Goal: Transaction & Acquisition: Purchase product/service

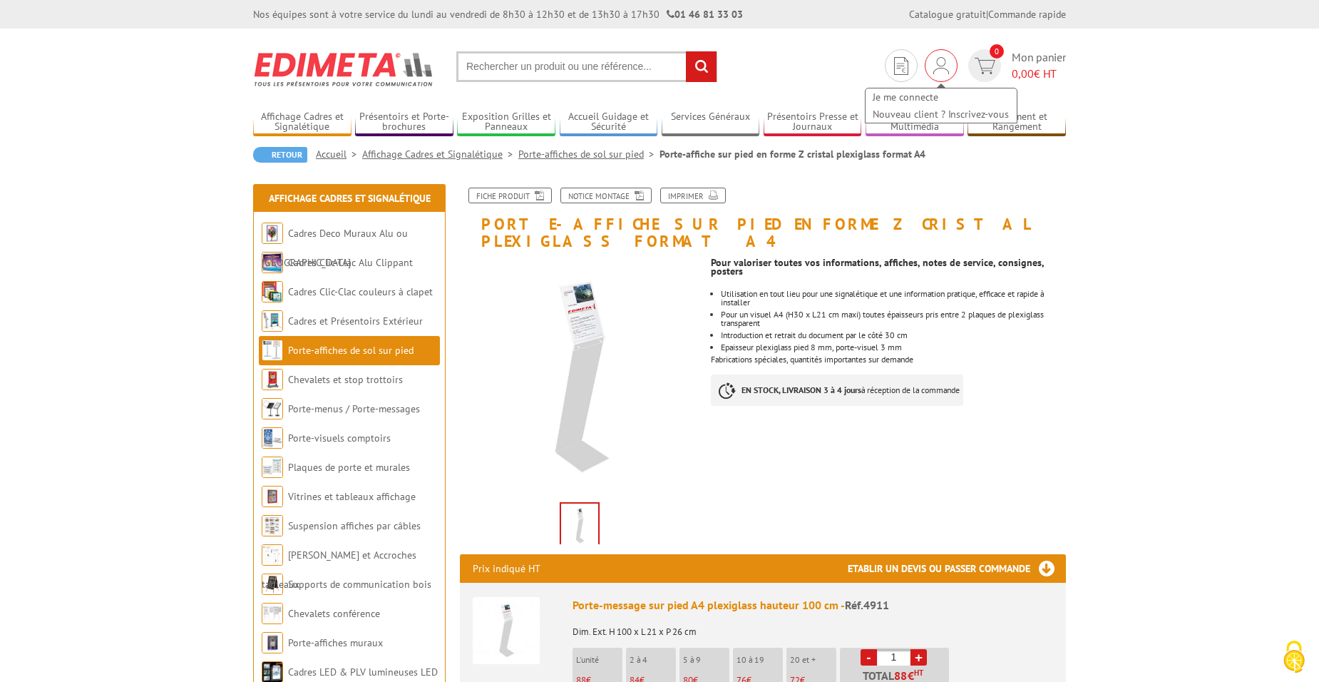
click at [939, 66] on img at bounding box center [941, 65] width 16 height 17
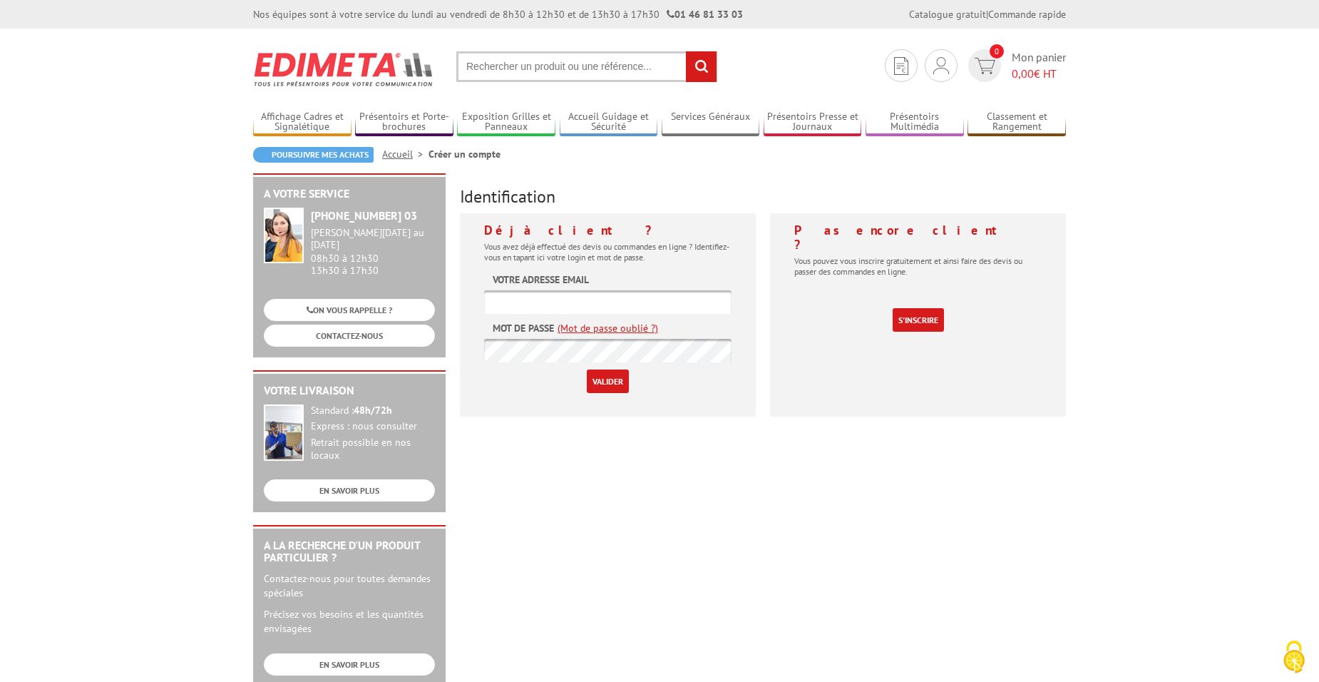
type input "[EMAIL_ADDRESS][DOMAIN_NAME]"
click at [611, 376] on input "Valider" at bounding box center [608, 381] width 42 height 24
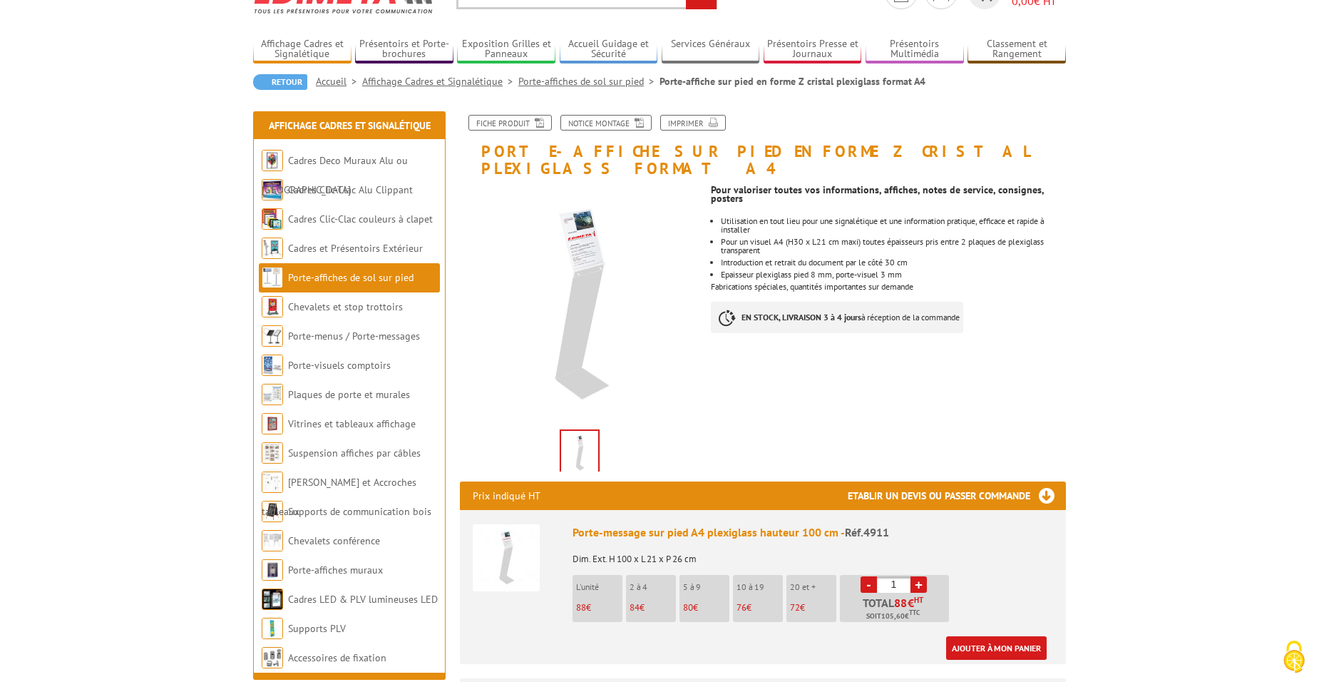
scroll to position [214, 0]
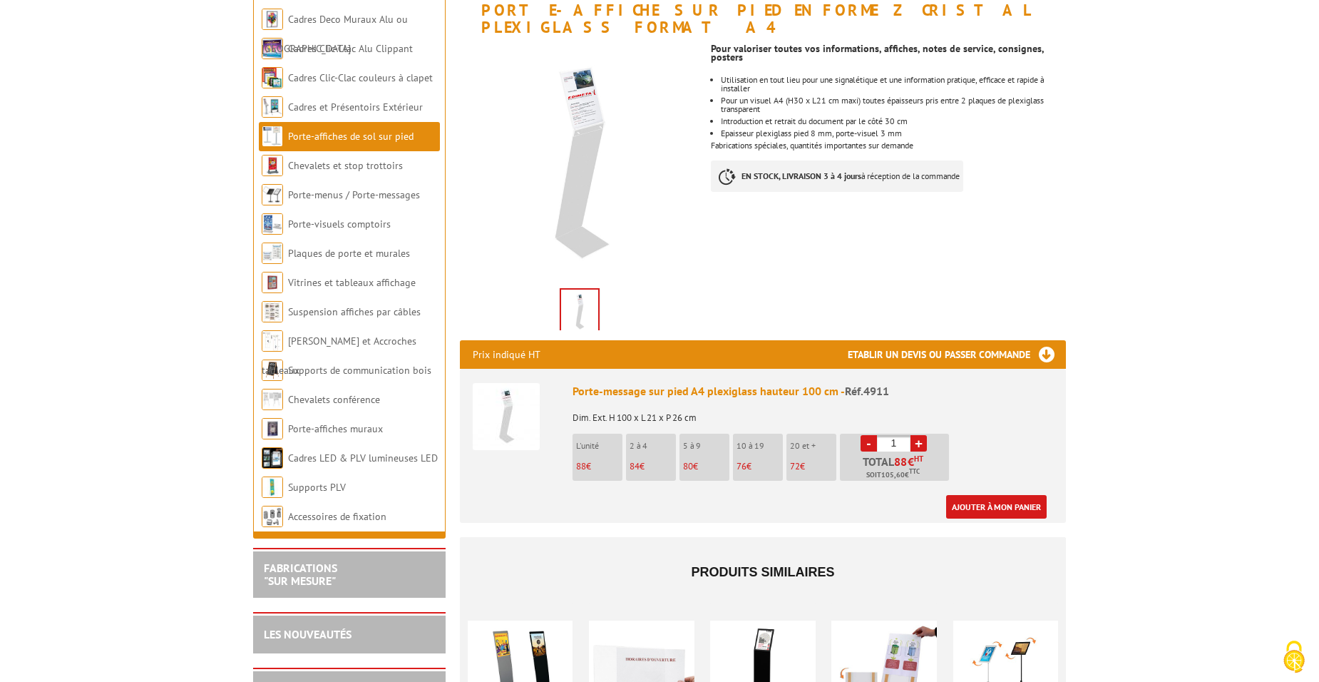
click at [917, 435] on link "+" at bounding box center [918, 443] width 16 height 16
type input "2"
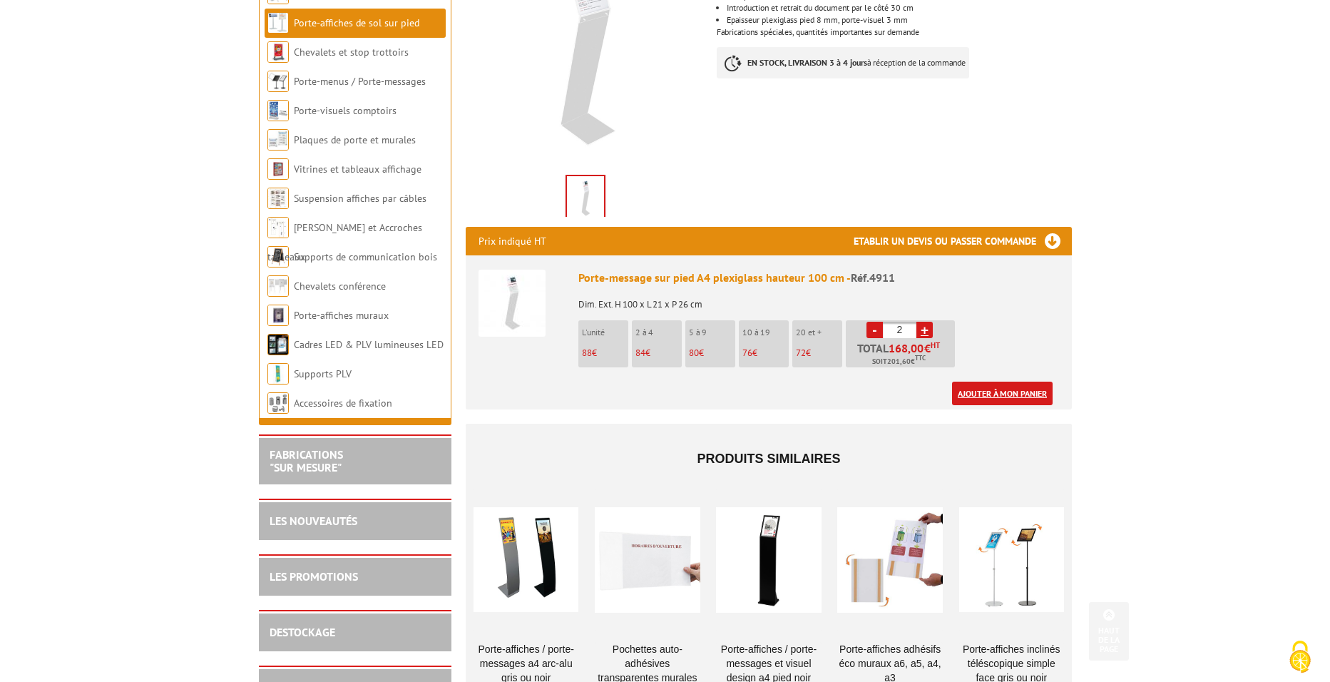
scroll to position [356, 0]
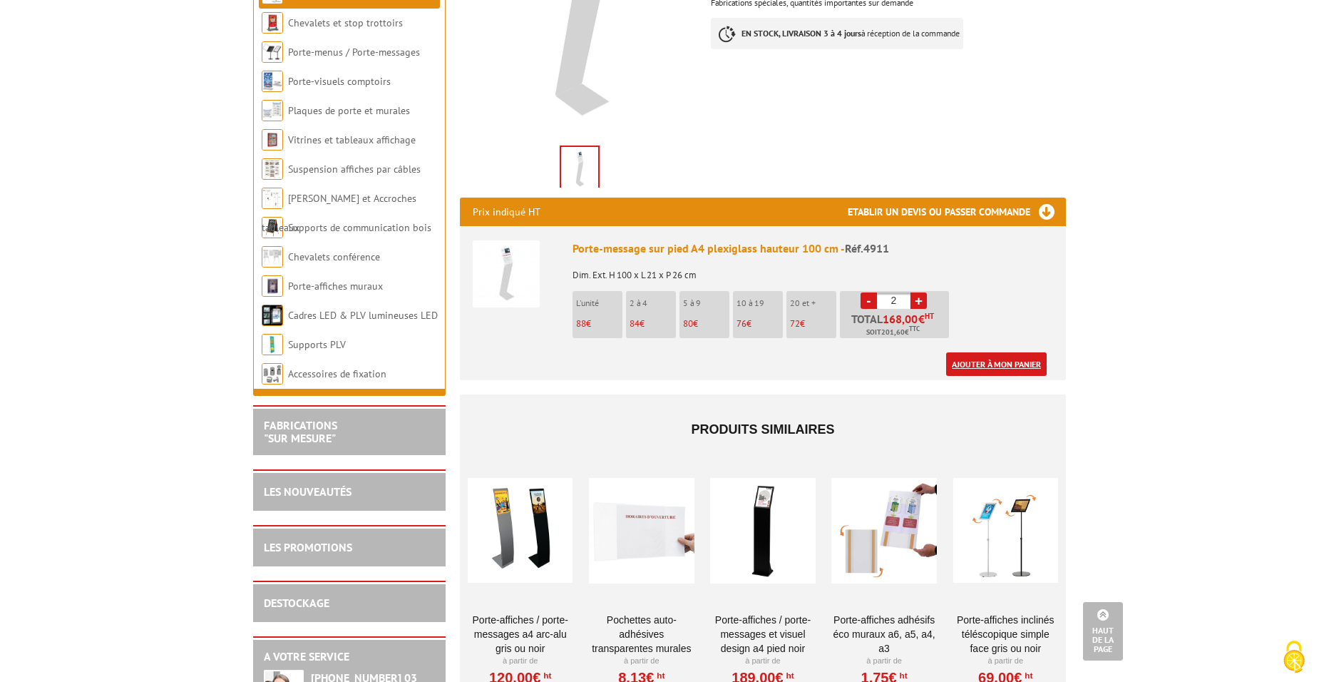
click at [996, 352] on link "Ajouter à mon panier" at bounding box center [996, 364] width 101 height 24
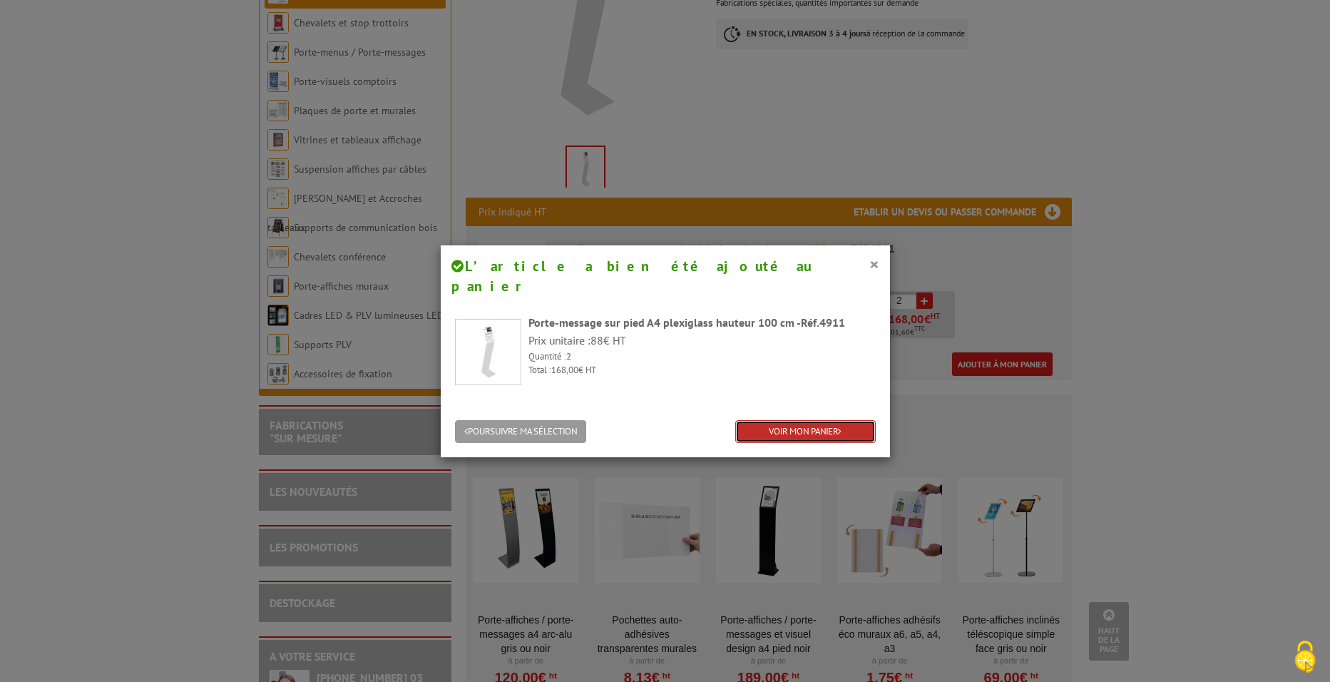
click at [791, 420] on link "VOIR MON PANIER" at bounding box center [805, 432] width 140 height 24
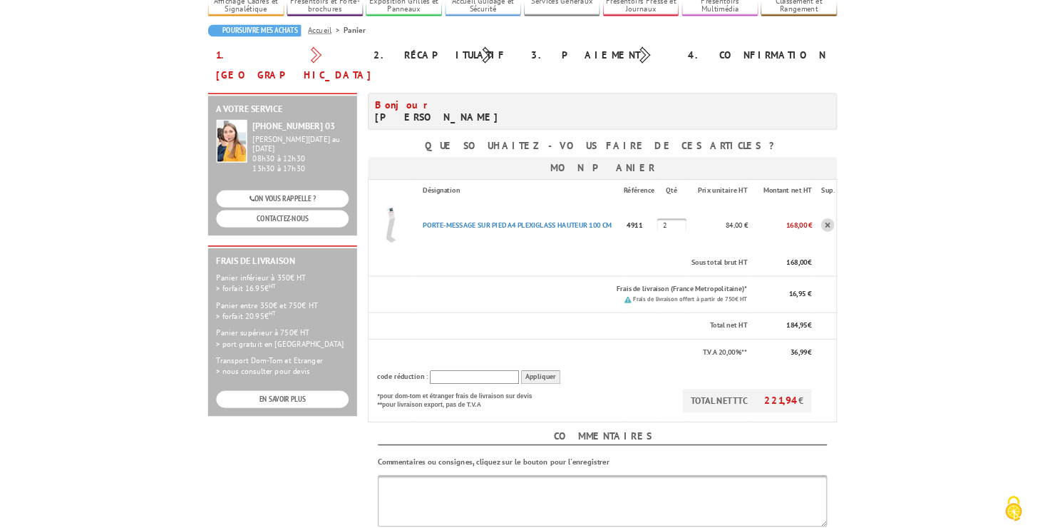
scroll to position [143, 0]
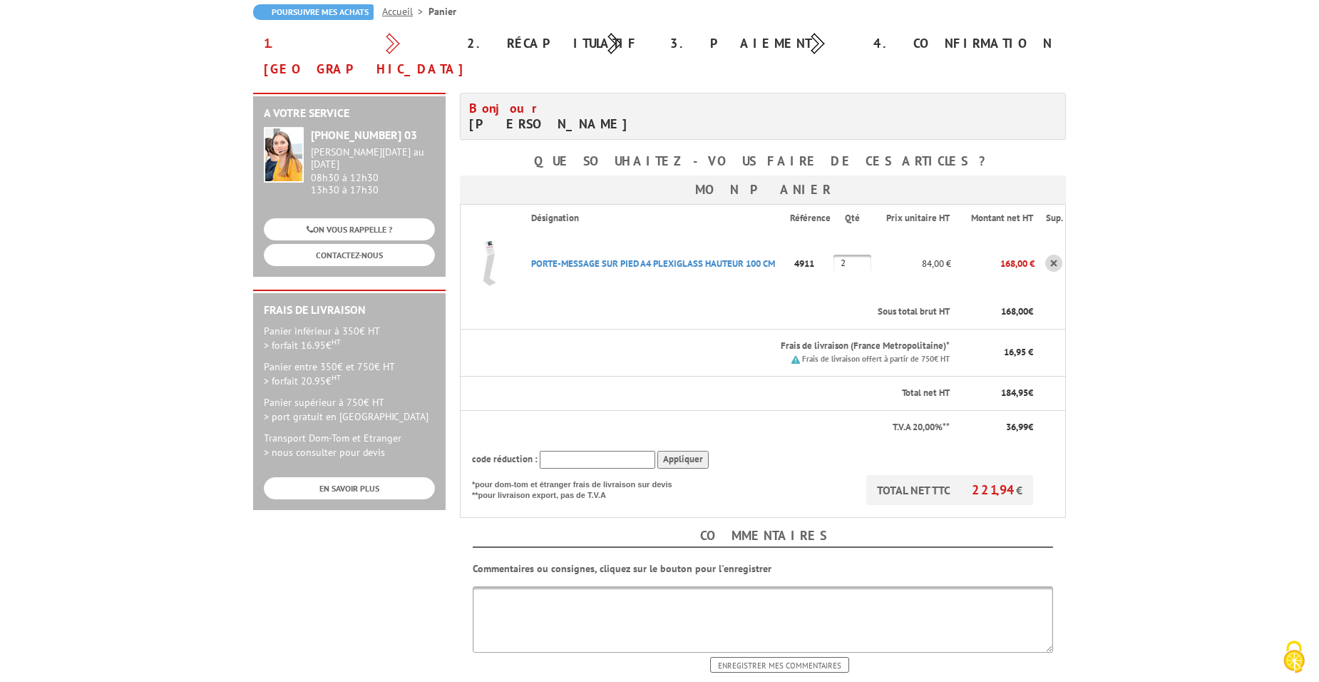
click at [554, 451] on input "text" at bounding box center [597, 460] width 115 height 18
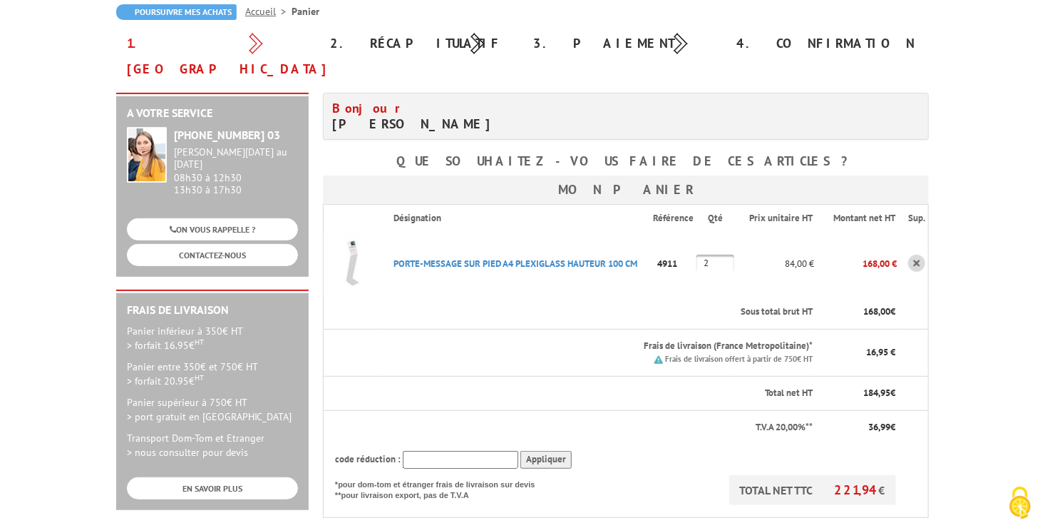
click at [980, 192] on body "Nos équipes sont à votre service du lundi au vendredi de 8h30 à 12h30 et de 13h…" at bounding box center [522, 467] width 1045 height 1220
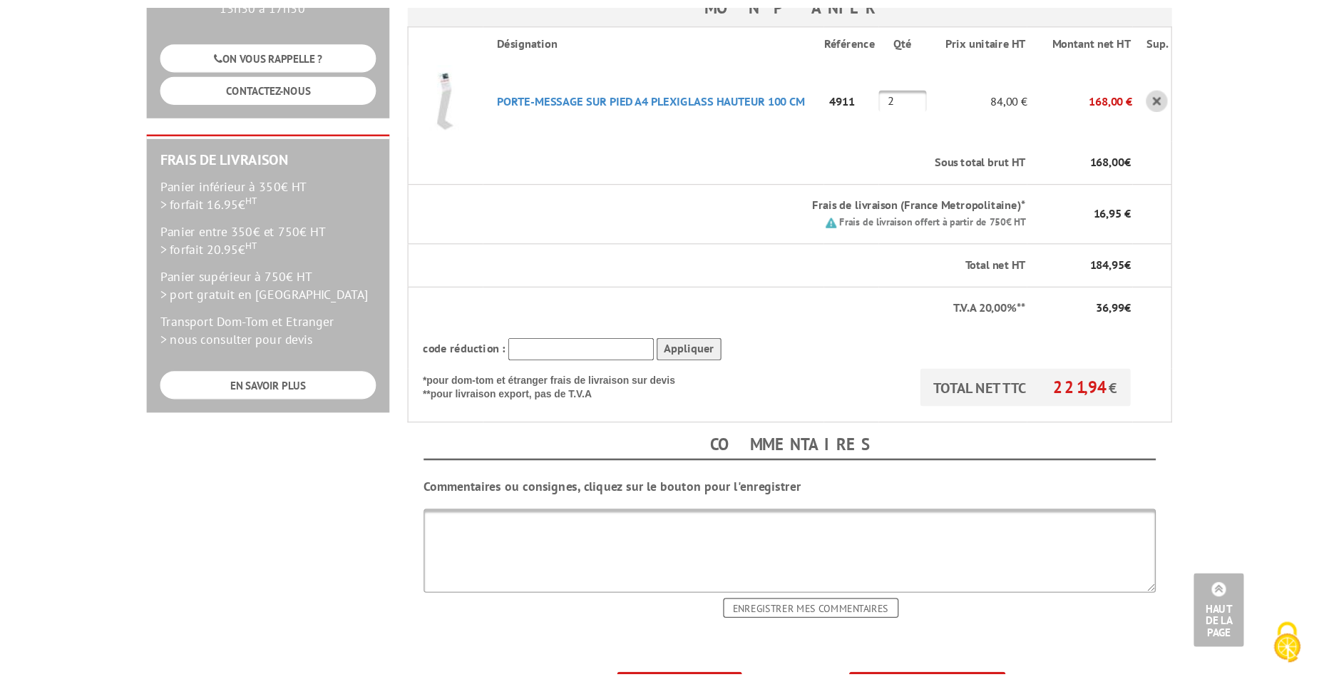
scroll to position [285, 0]
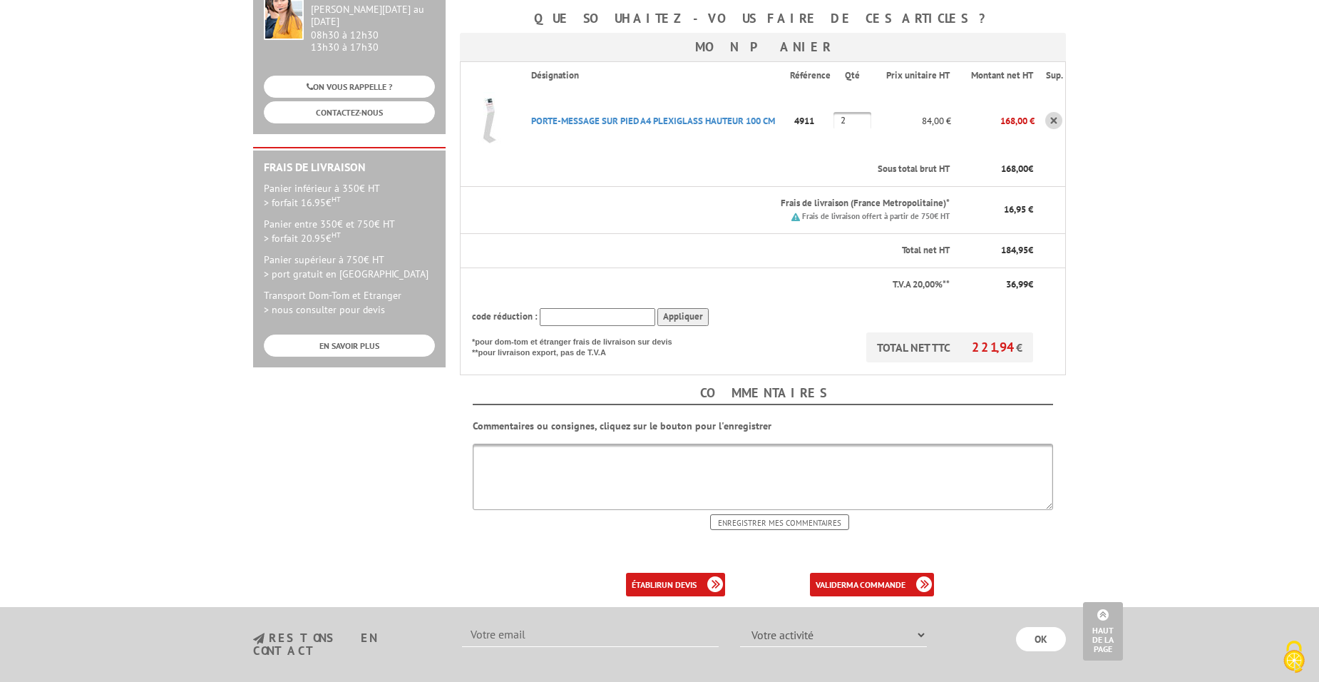
click at [1162, 196] on body "Nos équipes sont à votre service du lundi au vendredi de 8h30 à 12h30 et de 13h…" at bounding box center [659, 325] width 1319 height 1220
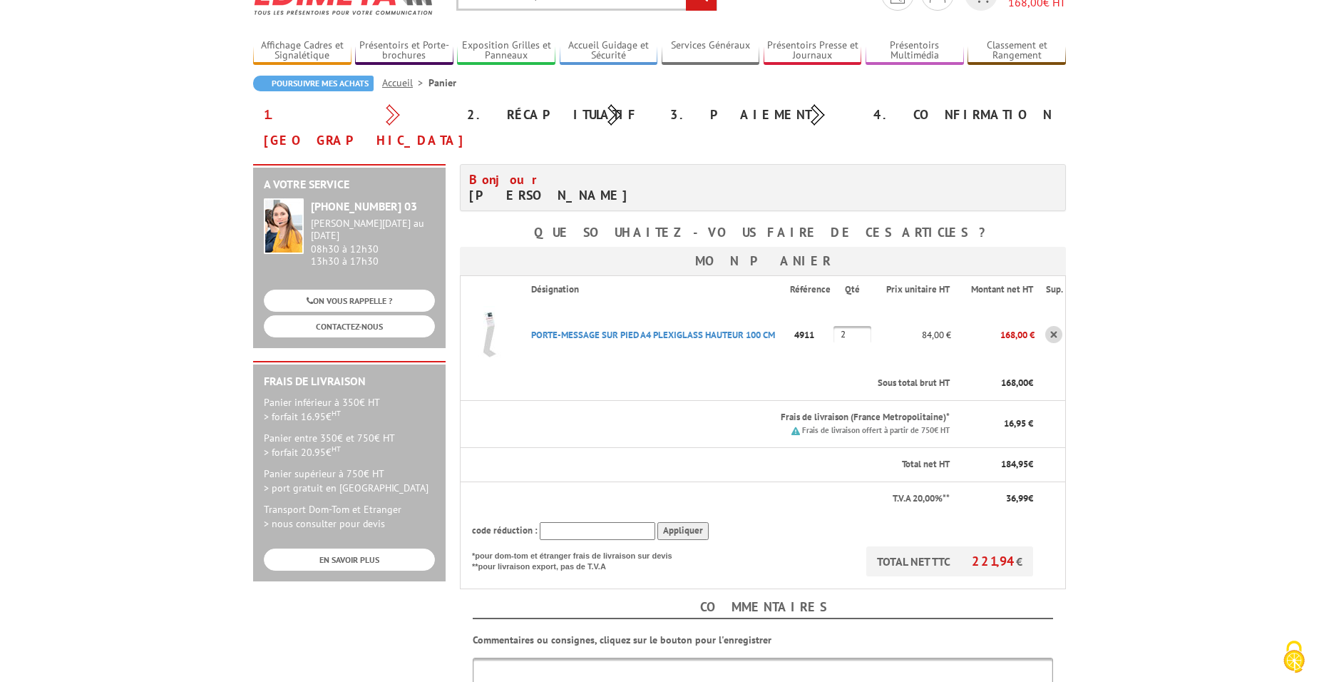
scroll to position [143, 0]
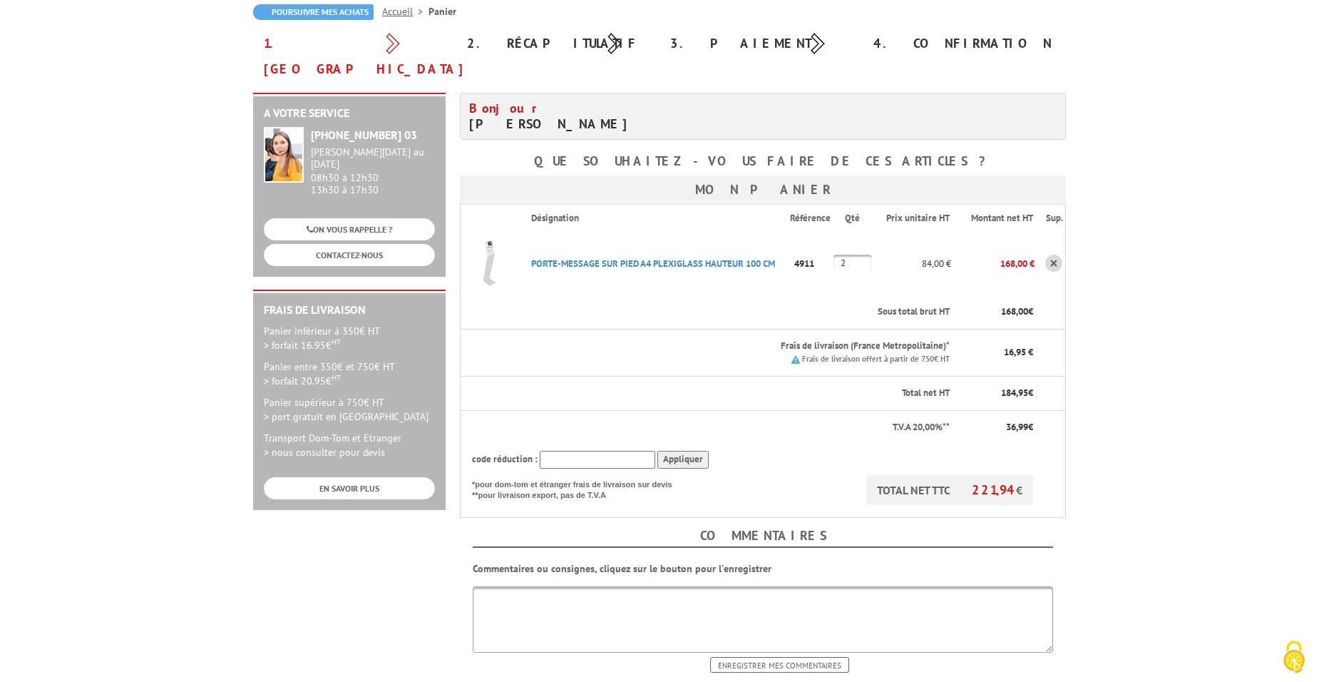
click at [1193, 381] on body "Nos équipes sont à votre service du lundi au vendredi de 8h30 à 12h30 et de 13h…" at bounding box center [659, 467] width 1319 height 1220
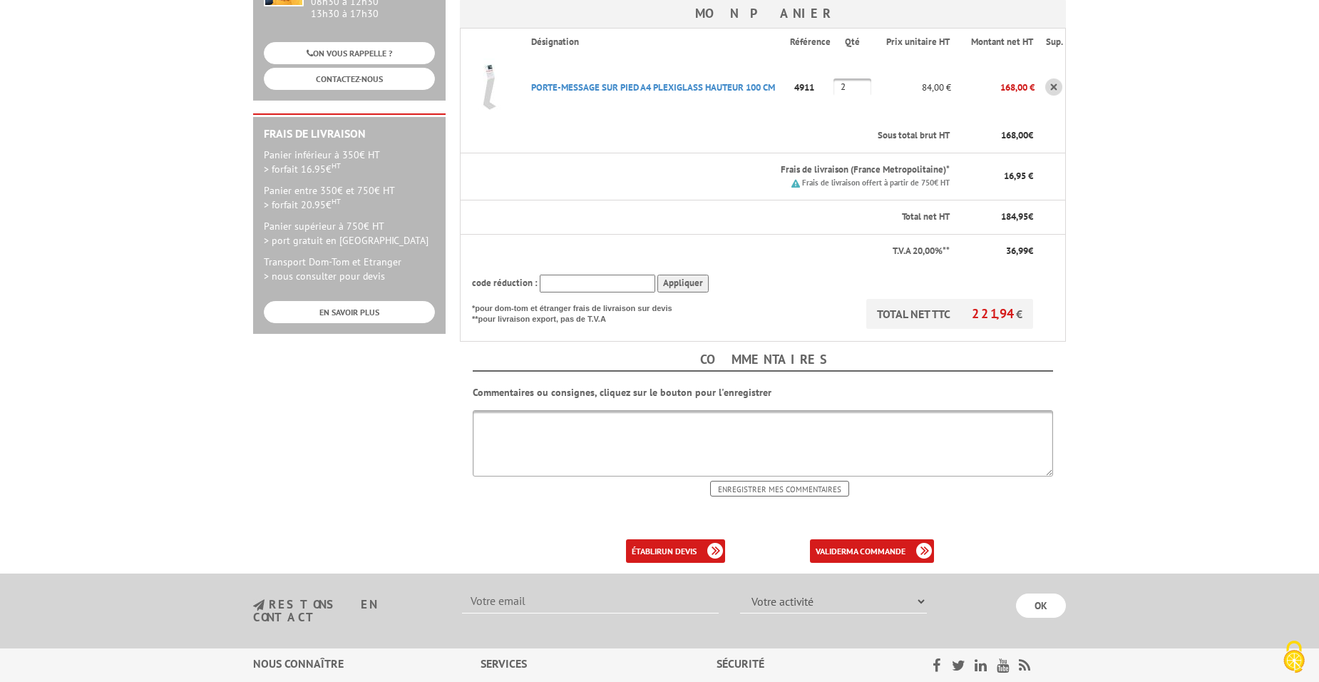
scroll to position [356, 0]
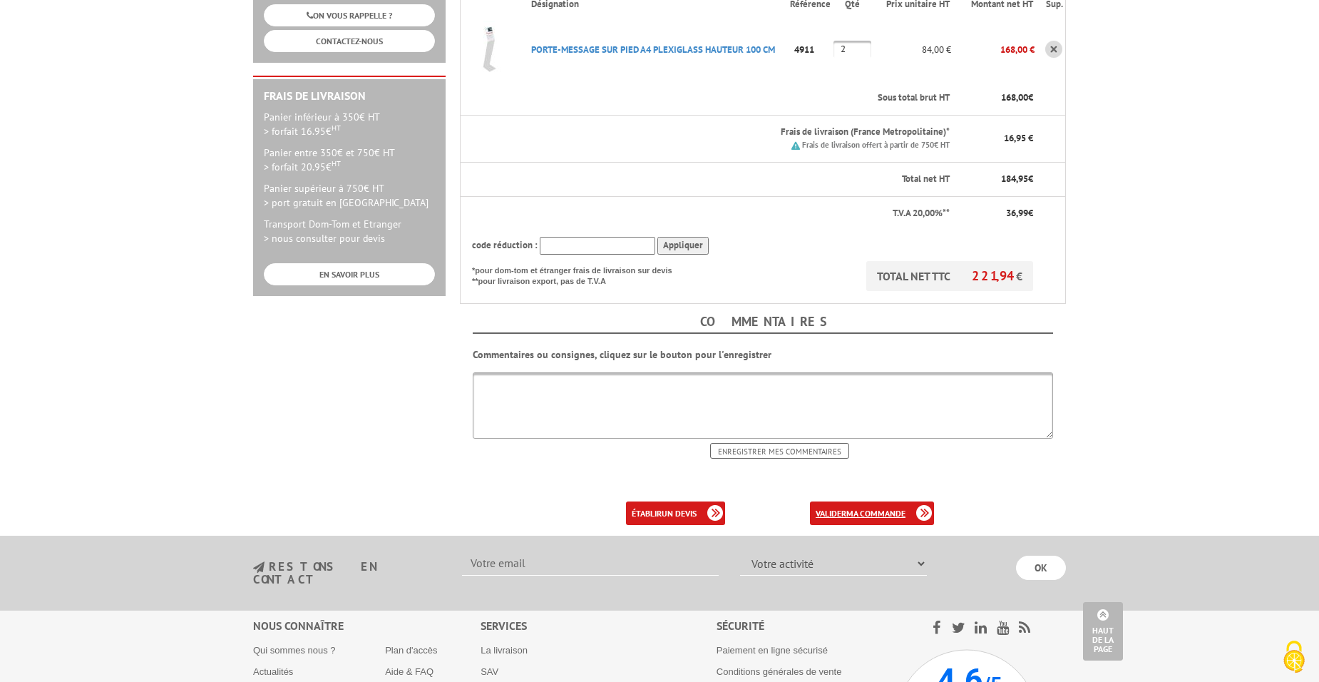
click at [867, 508] on b "ma commande" at bounding box center [875, 513] width 59 height 11
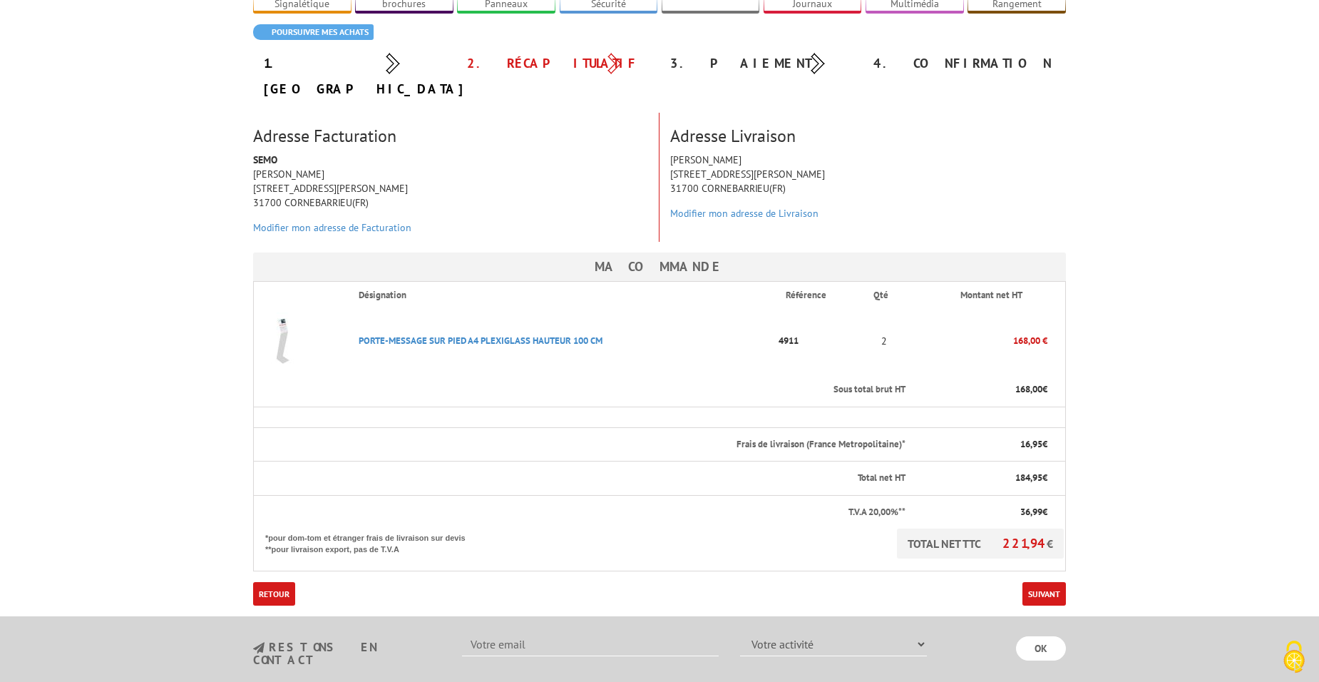
scroll to position [143, 0]
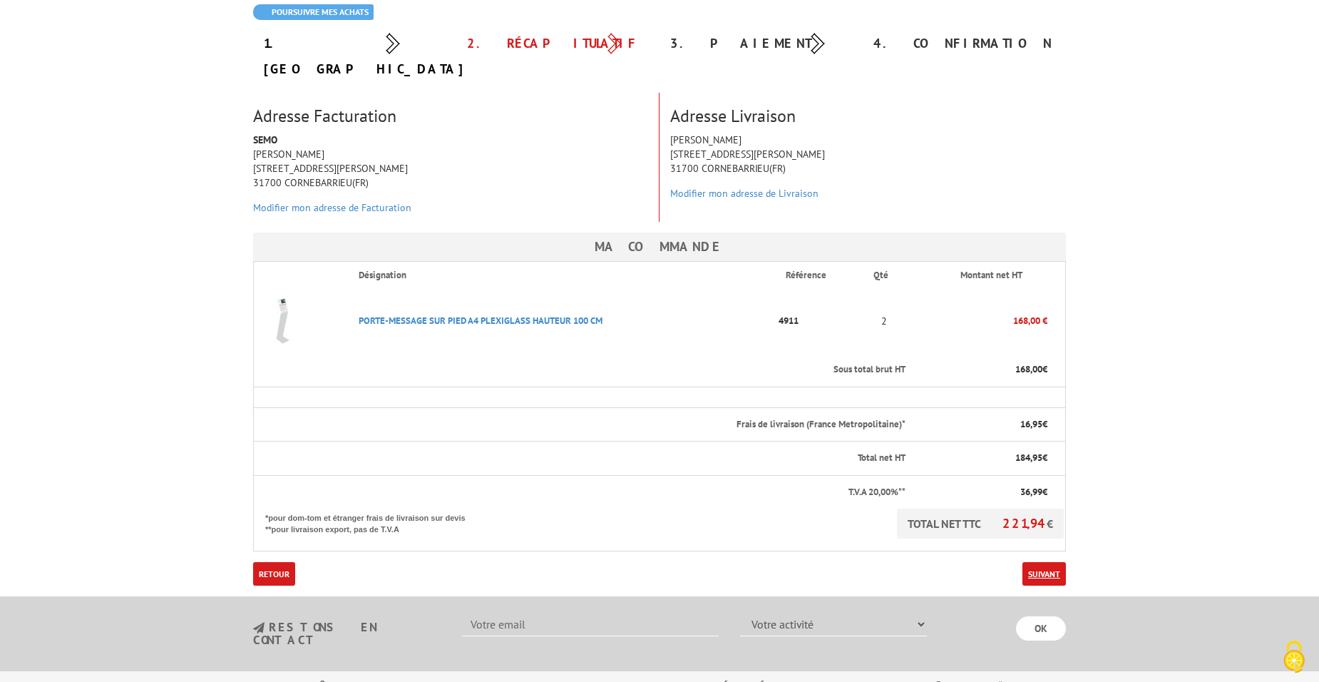
click at [1042, 562] on link "Suivant" at bounding box center [1043, 574] width 43 height 24
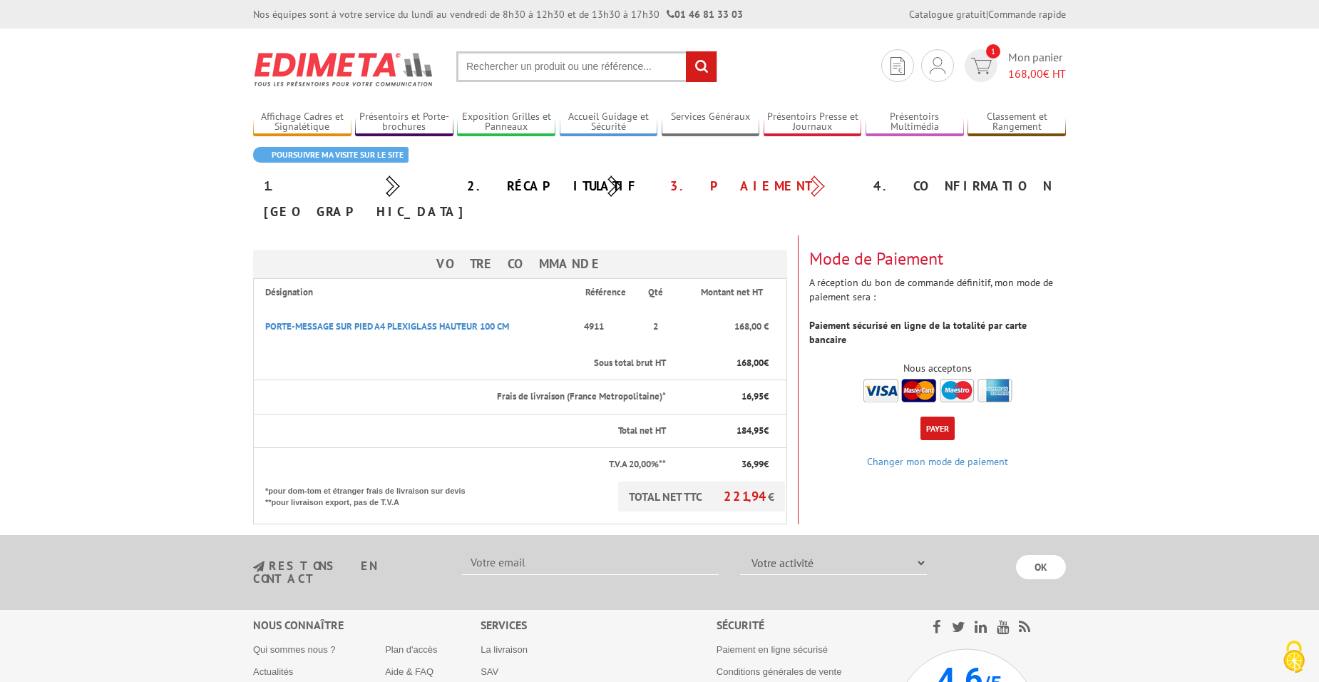
click at [939, 416] on button "Payer" at bounding box center [937, 428] width 34 height 24
